Goal: Information Seeking & Learning: Learn about a topic

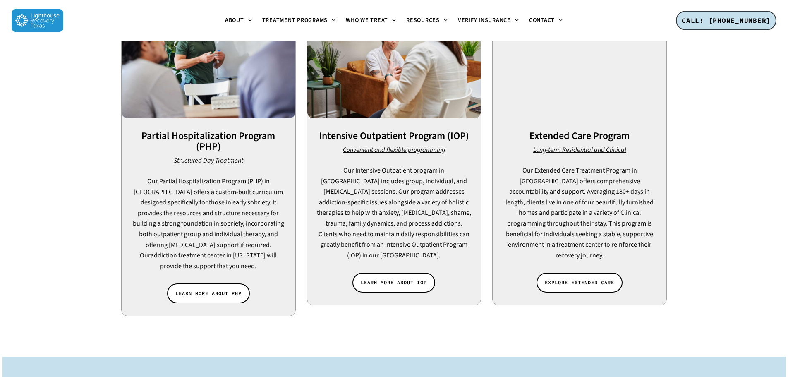
scroll to position [620, 0]
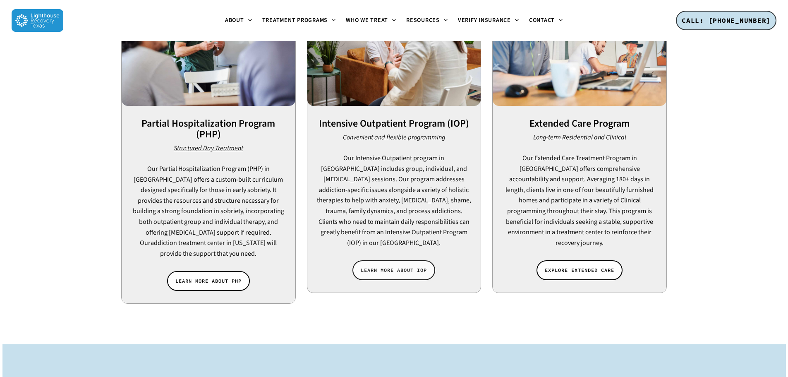
click at [393, 260] on link "LEARN MORE ABOUT IOP" at bounding box center [393, 270] width 83 height 20
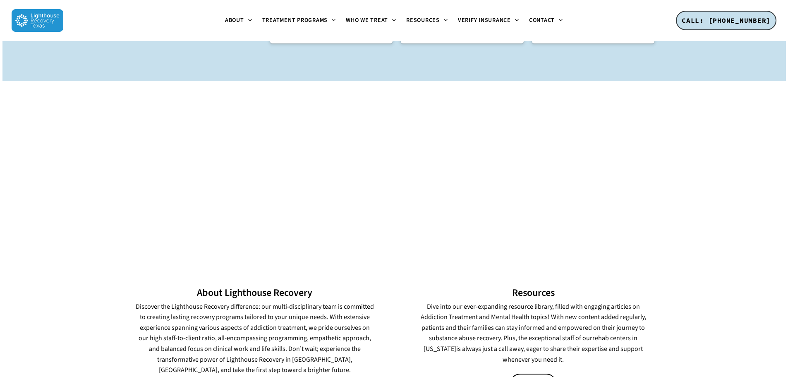
scroll to position [1174, 0]
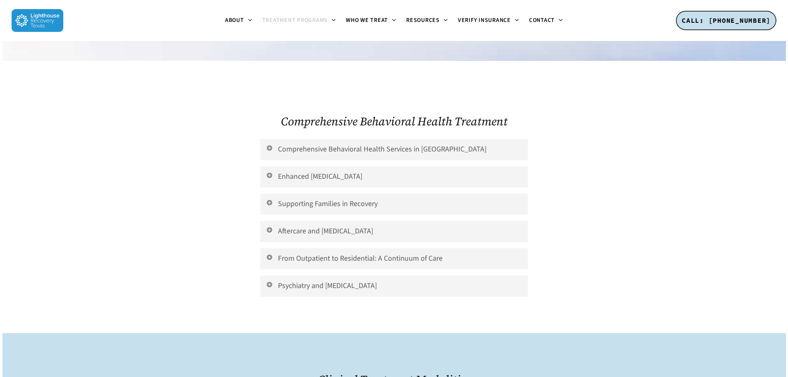
scroll to position [3143, 0]
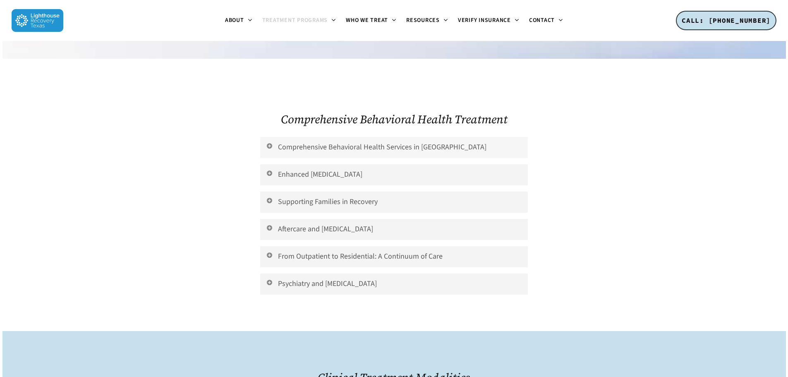
click at [266, 142] on icon at bounding box center [268, 145] width 7 height 7
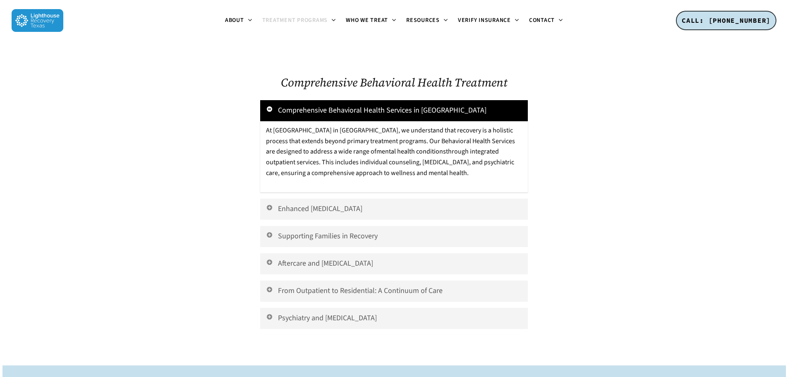
scroll to position [3267, 0]
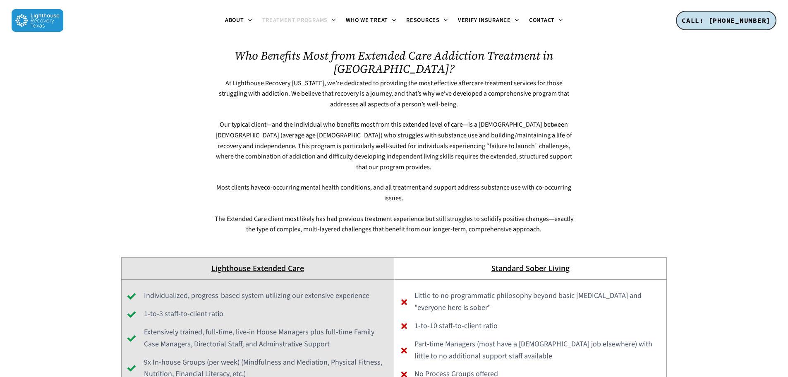
scroll to position [3556, 0]
